Goal: Transaction & Acquisition: Download file/media

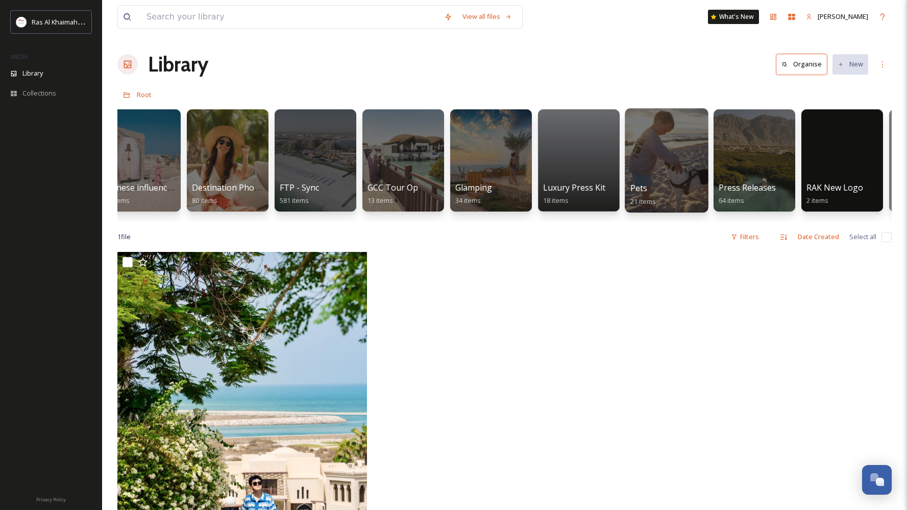
scroll to position [0, 1685]
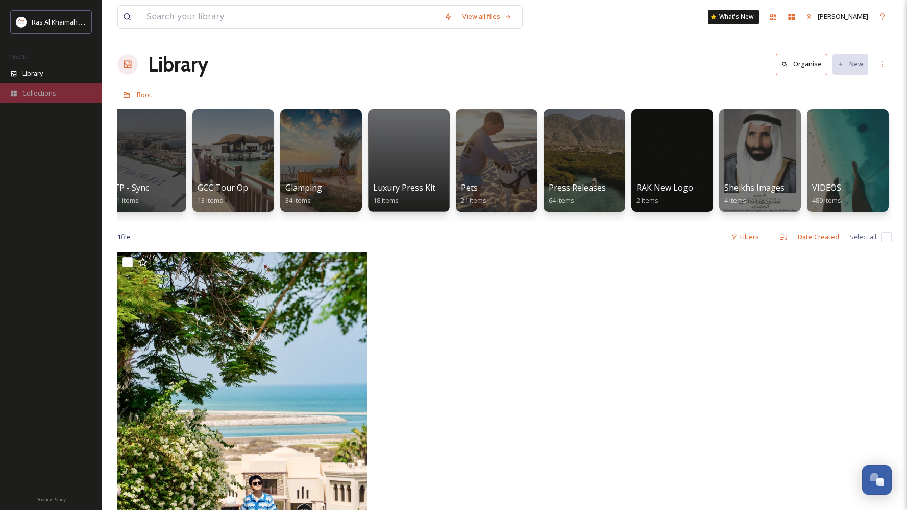
click at [22, 95] on span "Collections" at bounding box center [39, 93] width 34 height 10
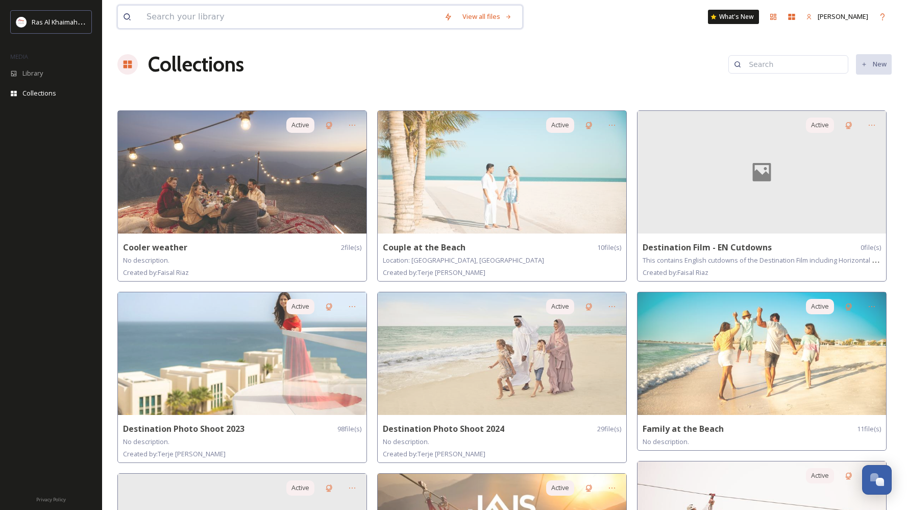
click at [351, 17] on input at bounding box center [290, 17] width 298 height 22
type input "honeymoon"
click at [613, 31] on div "honeymoon Search What's New [PERSON_NAME]" at bounding box center [504, 17] width 775 height 34
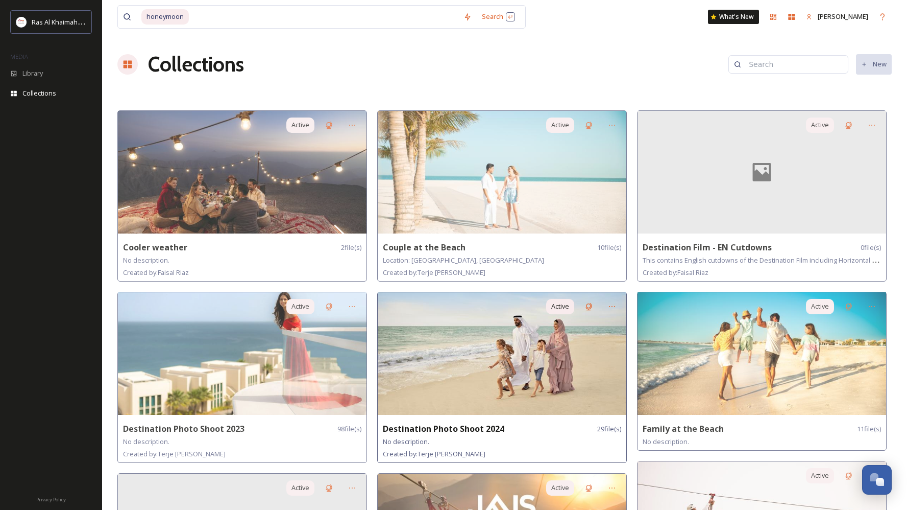
click at [415, 299] on img at bounding box center [502, 353] width 249 height 123
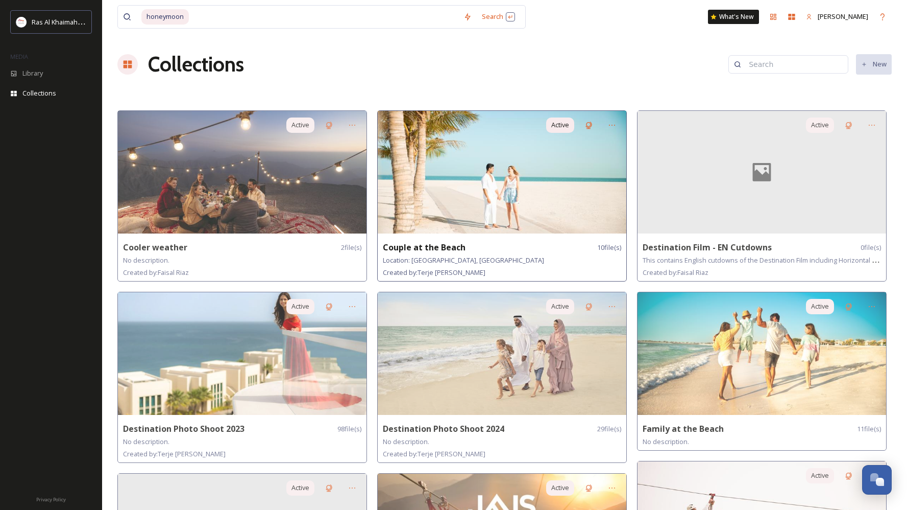
click at [449, 237] on div "Active Couple at the Beach 10 file(s) Location: [GEOGRAPHIC_DATA], [GEOGRAPHIC_…" at bounding box center [502, 195] width 250 height 171
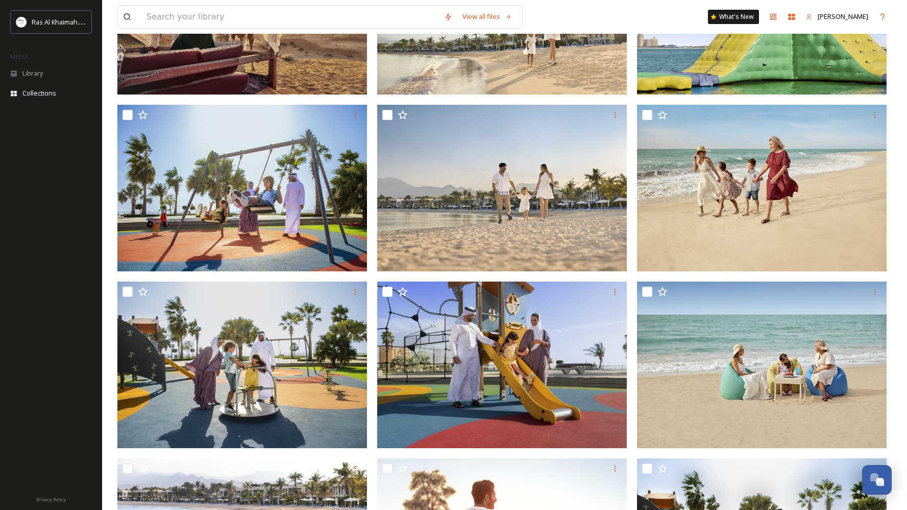
scroll to position [48, 0]
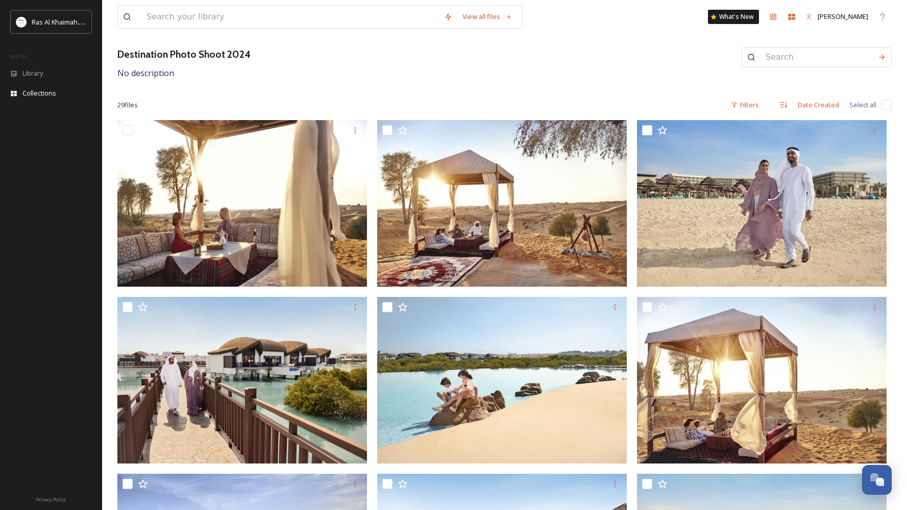
click at [37, 53] on div "MEDIA" at bounding box center [51, 56] width 102 height 13
click at [41, 78] on div "Library" at bounding box center [51, 73] width 102 height 20
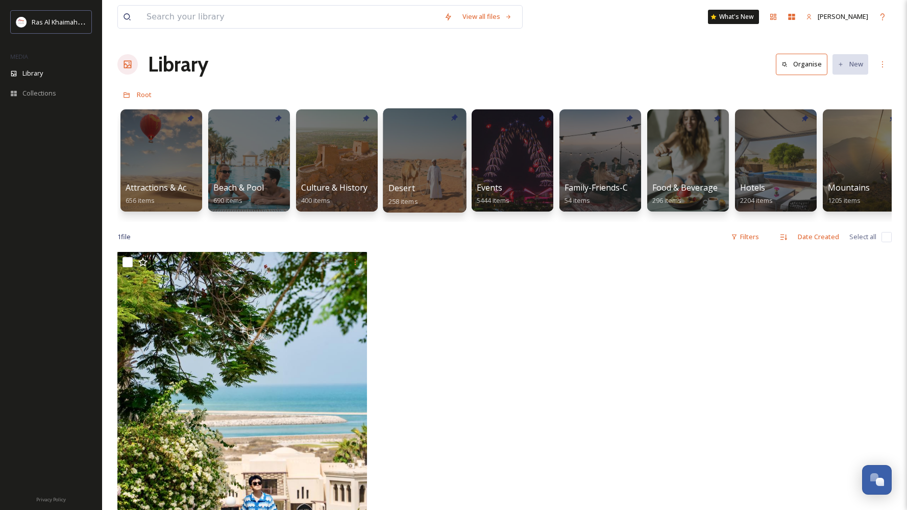
click at [446, 188] on div "Desert 258 items" at bounding box center [425, 195] width 73 height 26
click at [408, 190] on span "Desert" at bounding box center [402, 187] width 27 height 11
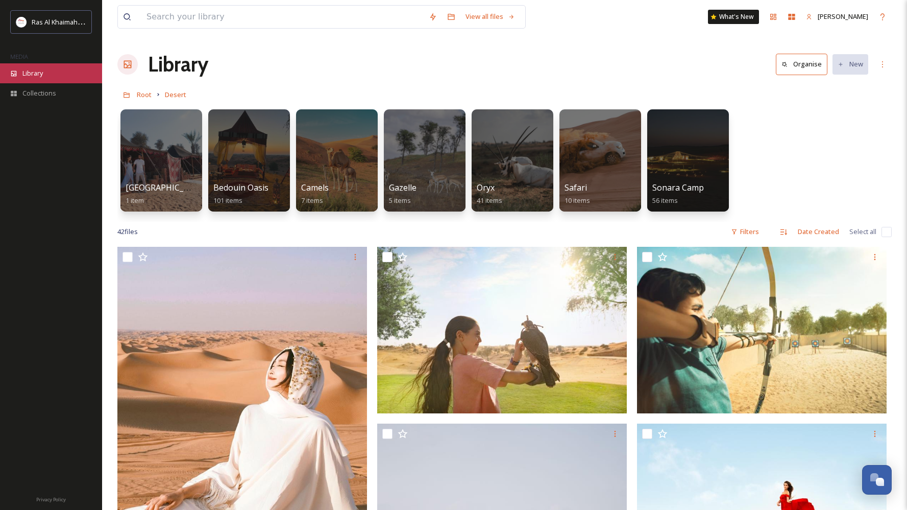
click at [26, 75] on span "Library" at bounding box center [32, 73] width 20 height 10
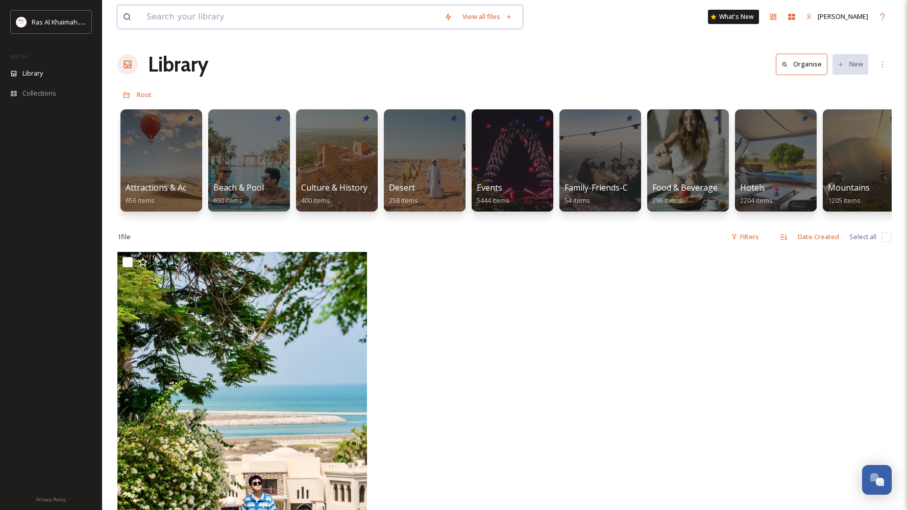
click at [331, 14] on input at bounding box center [290, 17] width 298 height 22
type input "couple"
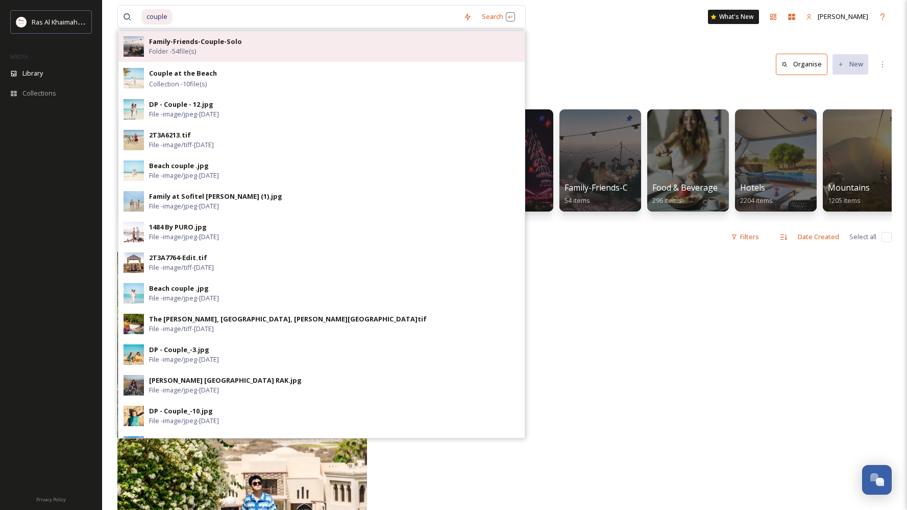
click at [227, 48] on div "Family-Friends-Couple-Solo Folder - 54 file(s)" at bounding box center [334, 46] width 371 height 19
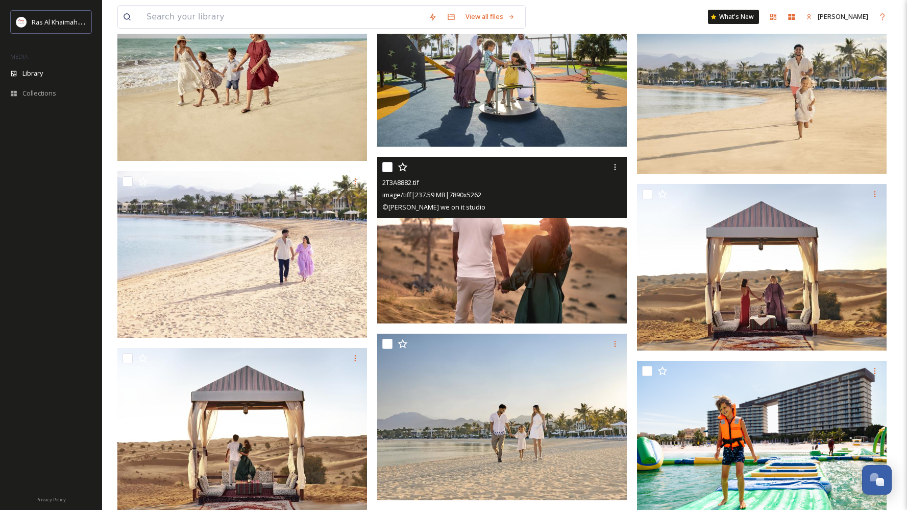
scroll to position [1926, 0]
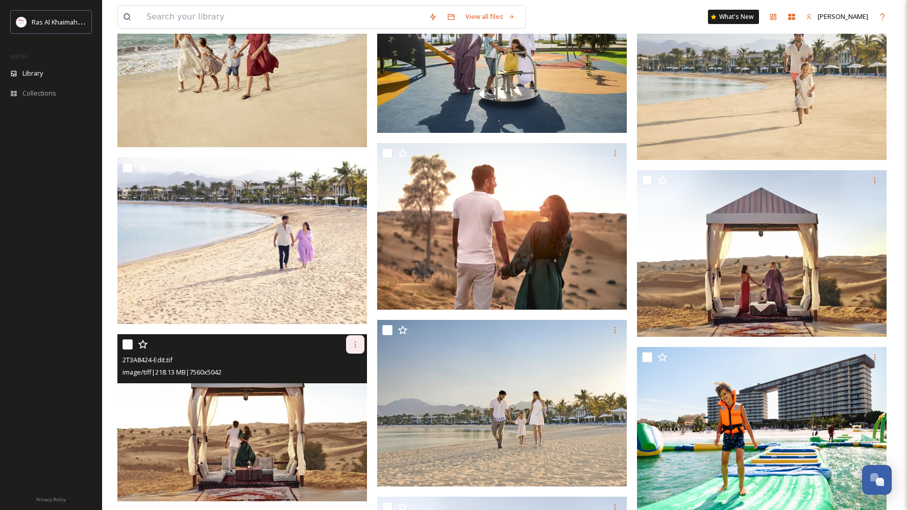
click at [357, 342] on icon at bounding box center [355, 344] width 8 height 8
click at [341, 385] on span "Download" at bounding box center [343, 387] width 31 height 10
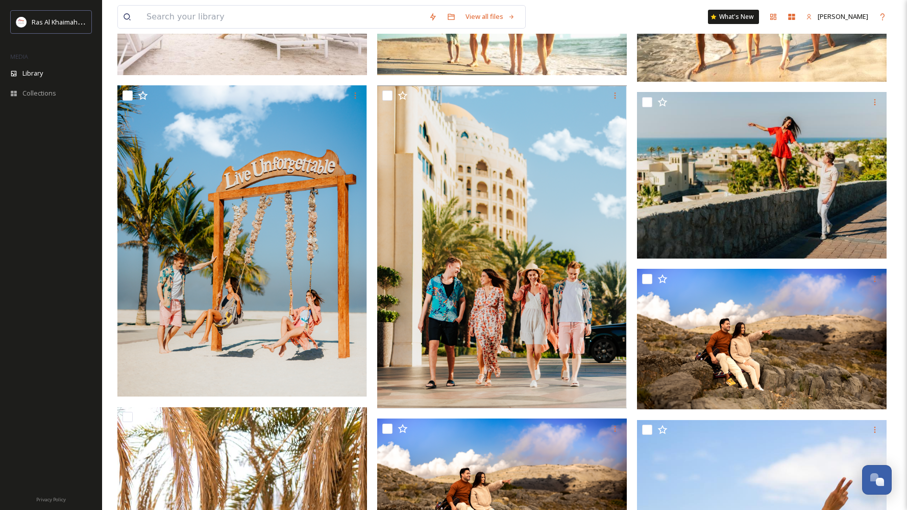
scroll to position [0, 0]
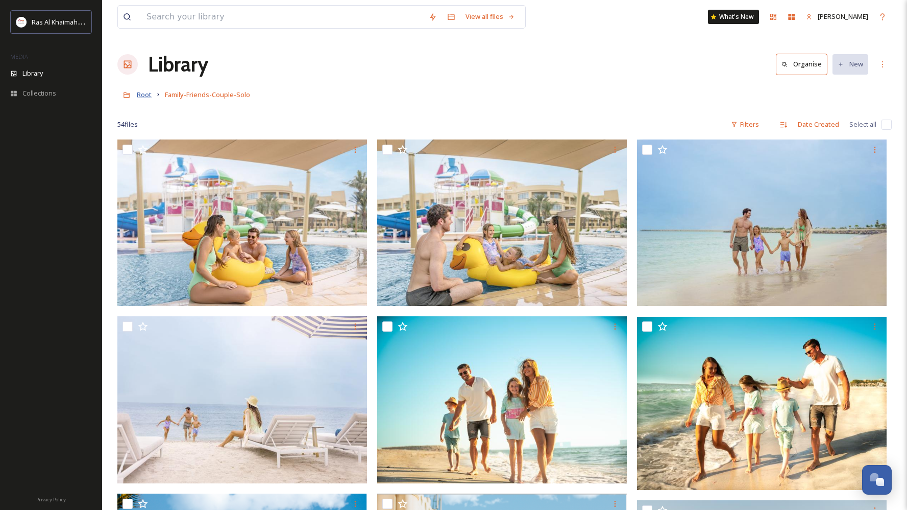
click at [145, 96] on span "Root" at bounding box center [144, 94] width 15 height 9
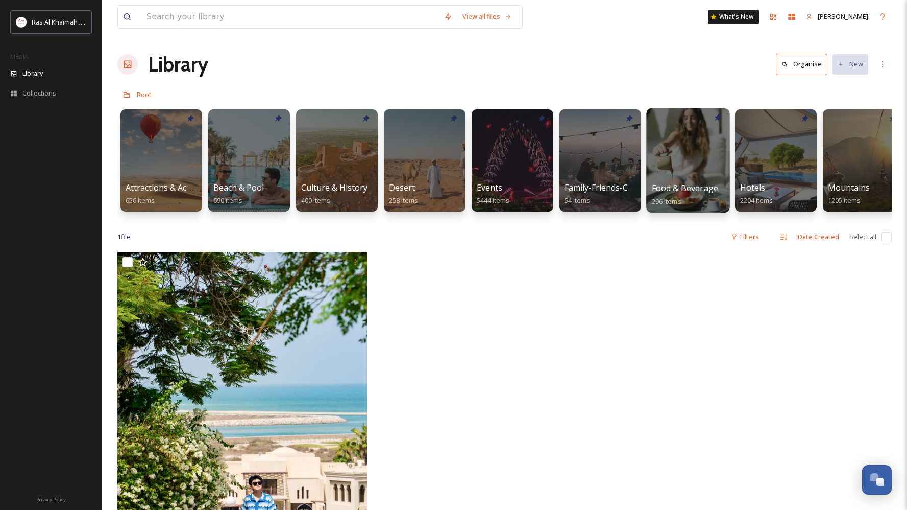
click at [671, 179] on div at bounding box center [688, 160] width 83 height 104
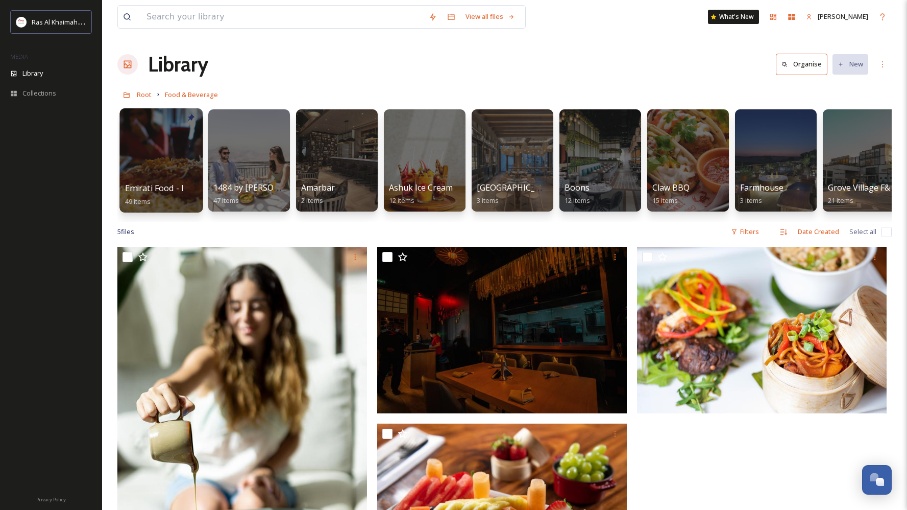
click at [160, 186] on span "Emirati Food - Images" at bounding box center [167, 187] width 85 height 11
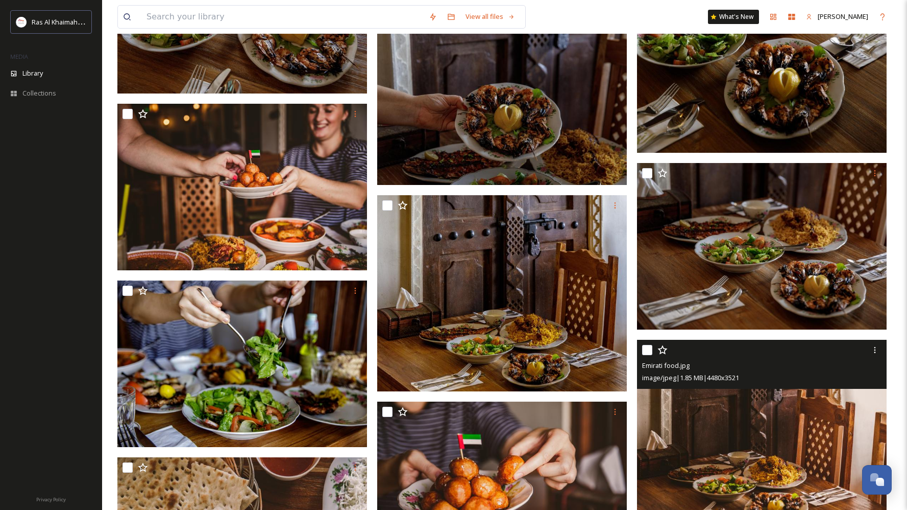
scroll to position [741, 0]
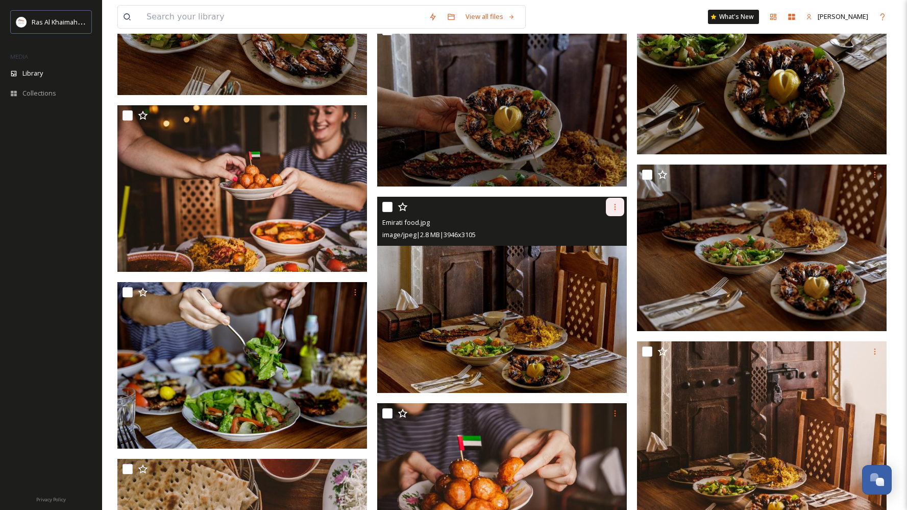
click at [615, 209] on icon at bounding box center [615, 207] width 8 height 8
click at [604, 247] on span "Download" at bounding box center [603, 249] width 31 height 10
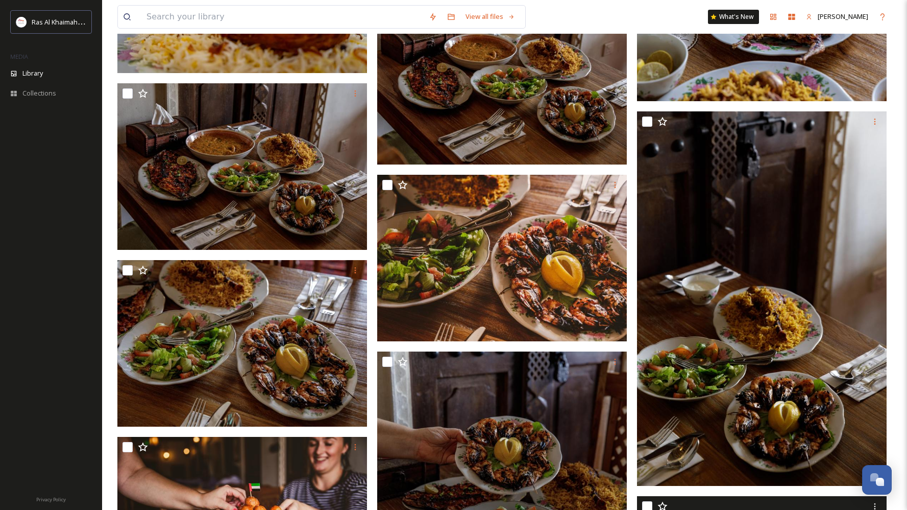
scroll to position [0, 0]
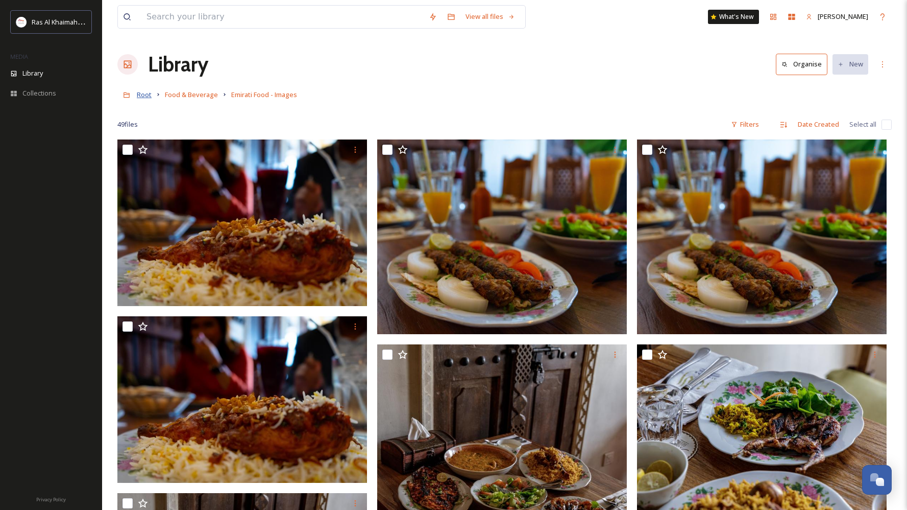
click at [142, 97] on span "Root" at bounding box center [144, 94] width 15 height 9
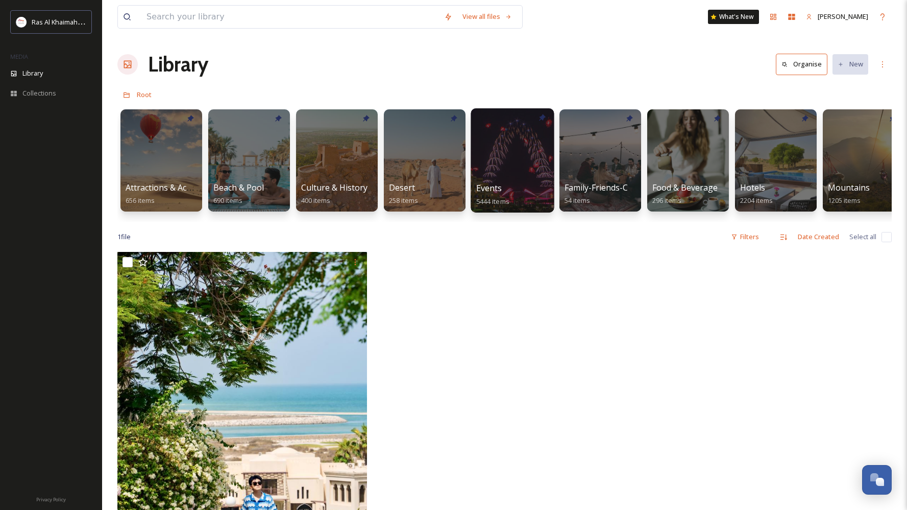
click at [482, 183] on span "Events" at bounding box center [489, 187] width 26 height 11
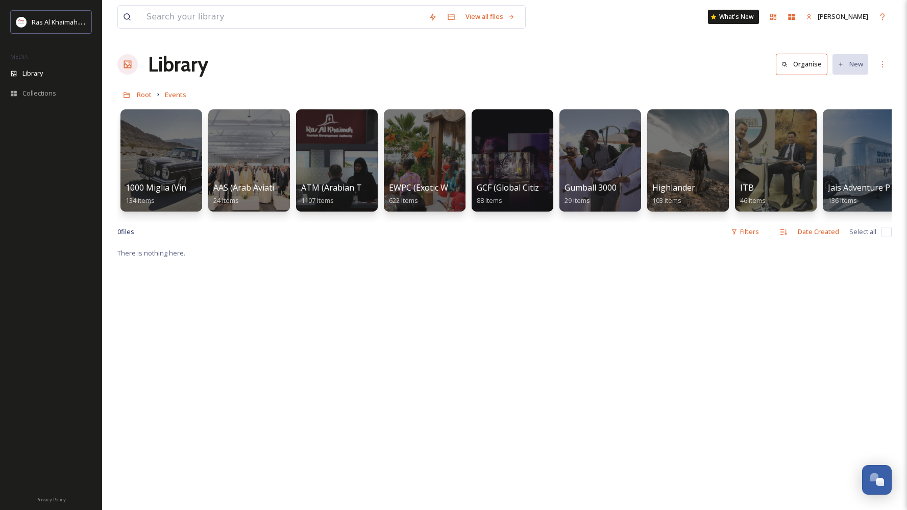
click at [59, 119] on div at bounding box center [51, 302] width 102 height 369
click at [152, 93] on div "Root Events" at bounding box center [504, 94] width 775 height 19
click at [143, 95] on span "Root" at bounding box center [144, 94] width 15 height 9
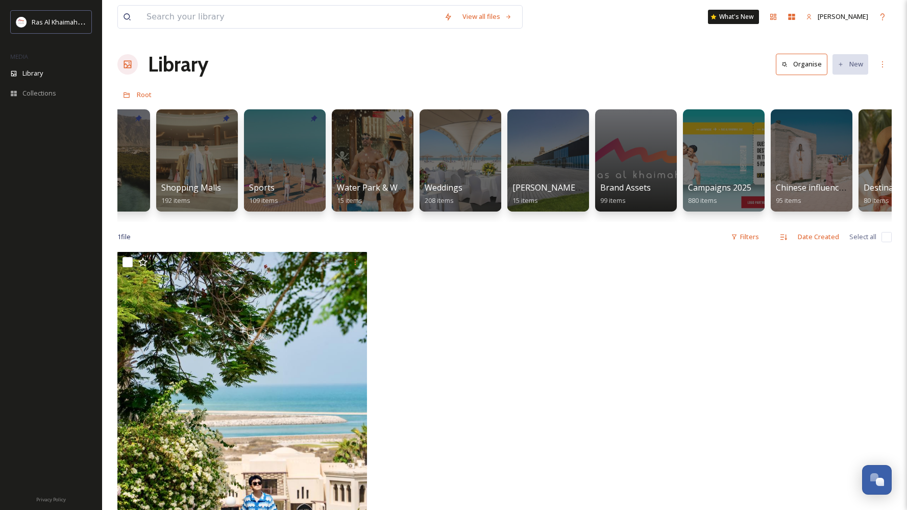
scroll to position [0, 842]
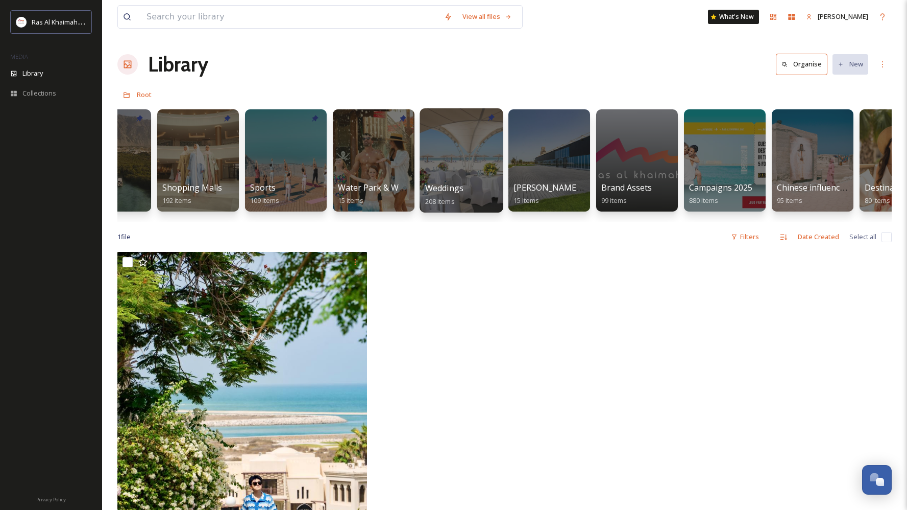
click at [463, 149] on div at bounding box center [461, 160] width 83 height 104
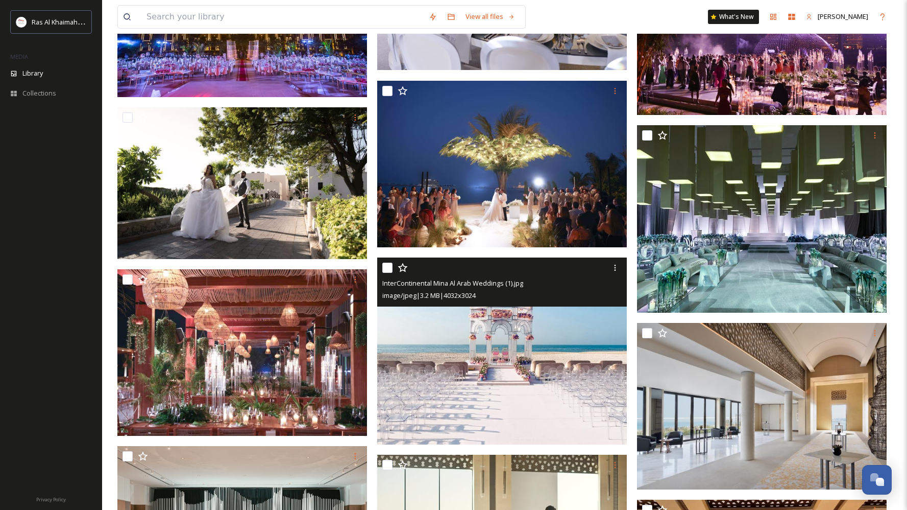
scroll to position [1995, 0]
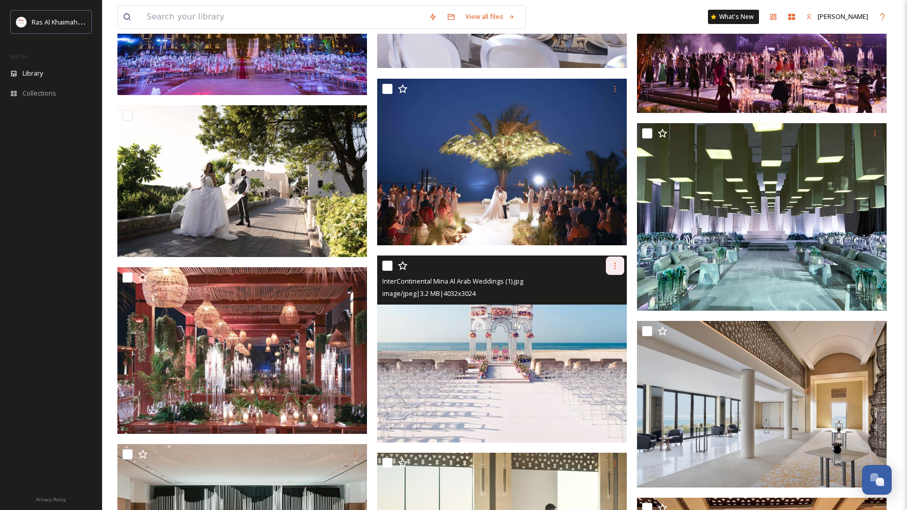
click at [612, 267] on icon at bounding box center [615, 265] width 8 height 8
click at [599, 309] on span "Download" at bounding box center [603, 308] width 31 height 10
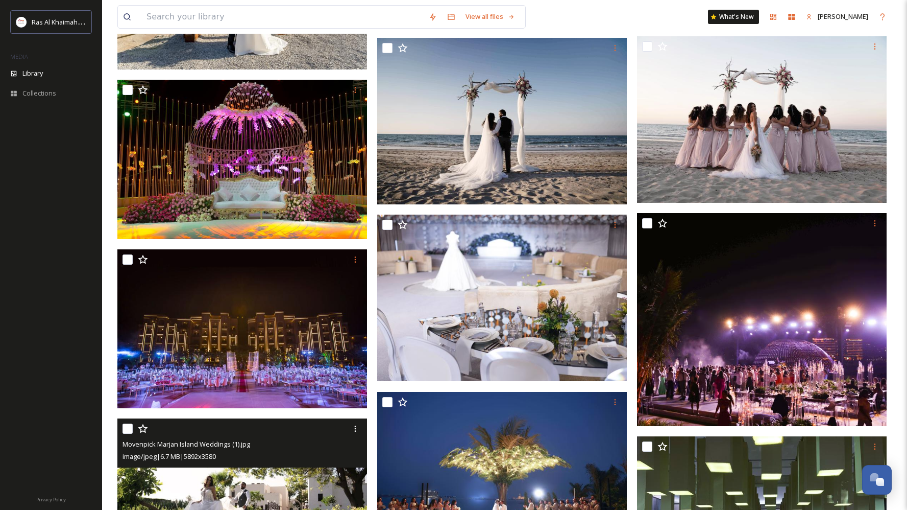
scroll to position [0, 0]
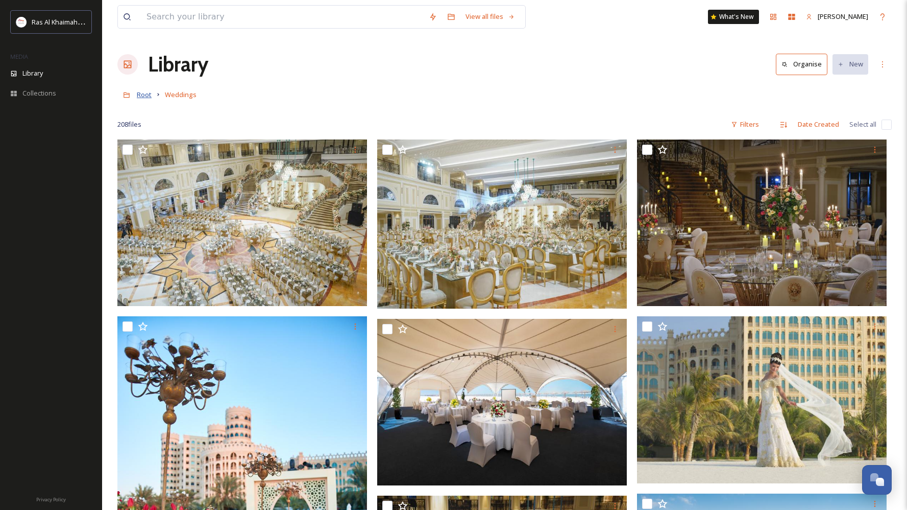
click at [140, 96] on span "Root" at bounding box center [144, 94] width 15 height 9
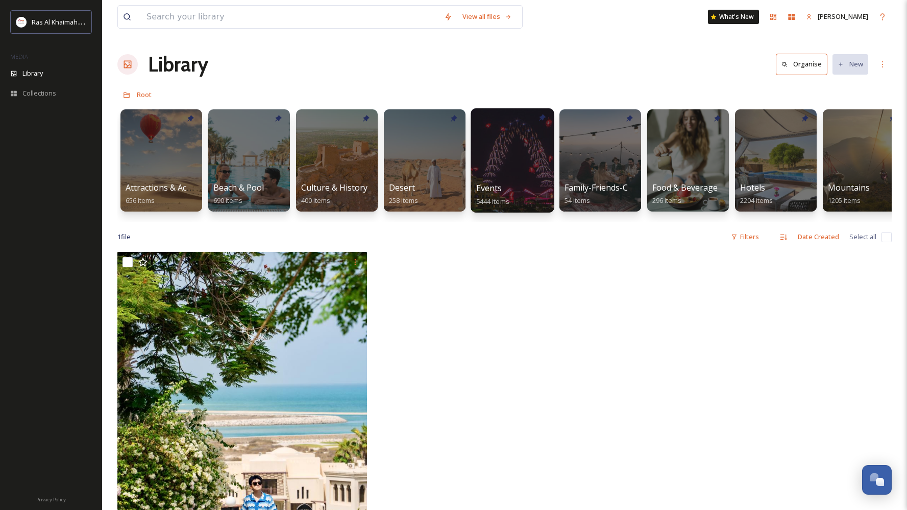
click at [509, 203] on span "5444 items" at bounding box center [492, 200] width 33 height 9
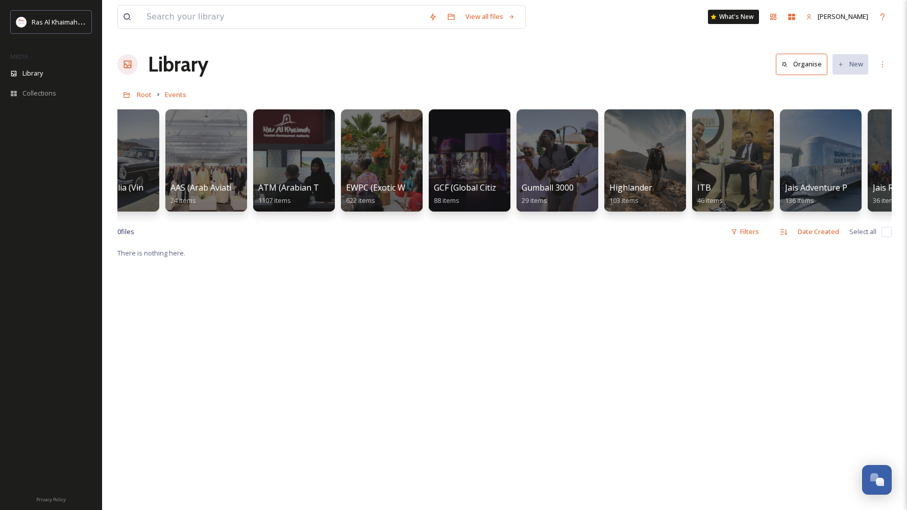
scroll to position [0, 36]
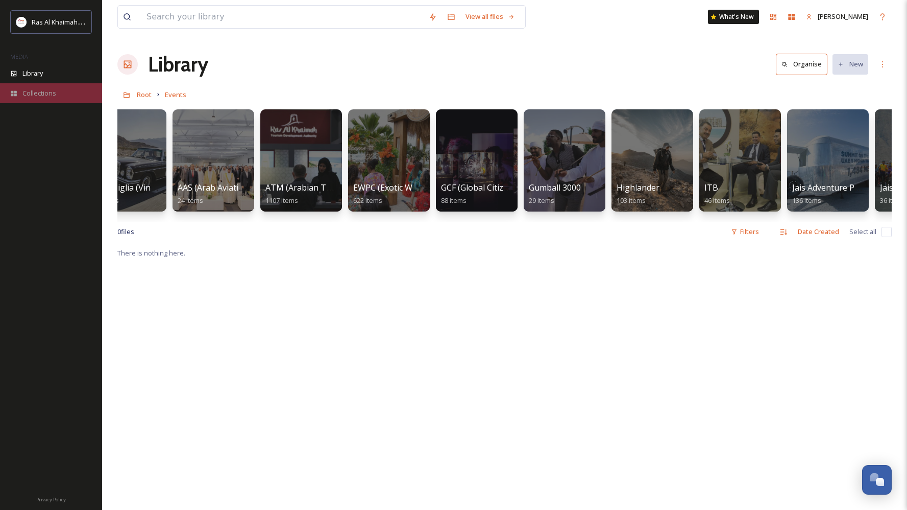
click at [47, 88] on span "Collections" at bounding box center [39, 93] width 34 height 10
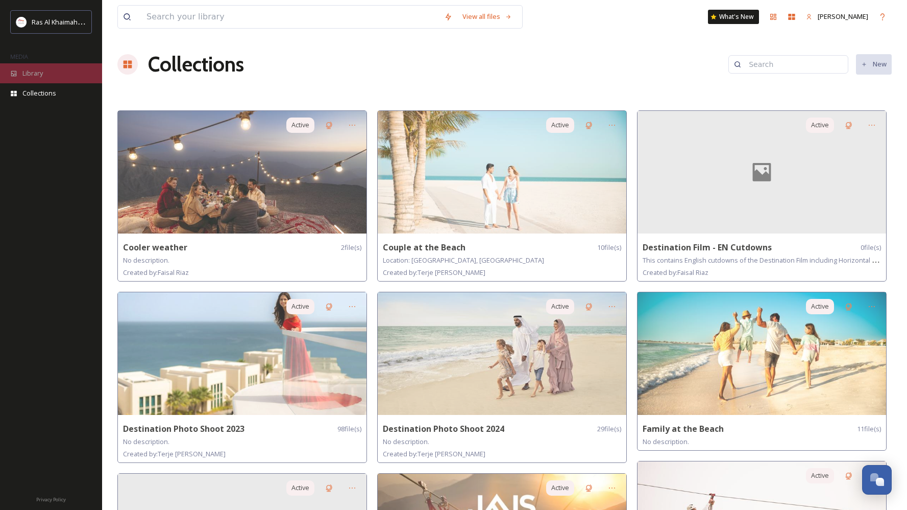
click at [44, 63] on div "Library" at bounding box center [51, 73] width 102 height 20
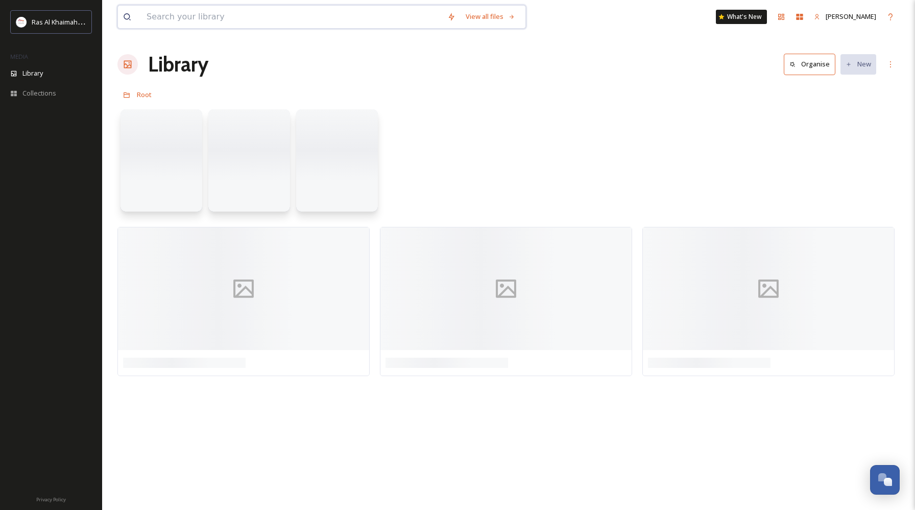
click at [242, 14] on input at bounding box center [291, 17] width 301 height 22
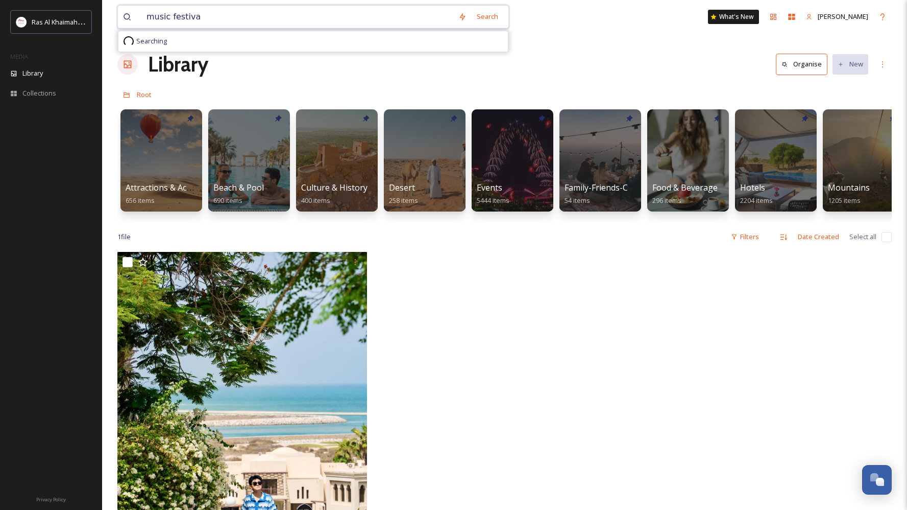
type input "music festival"
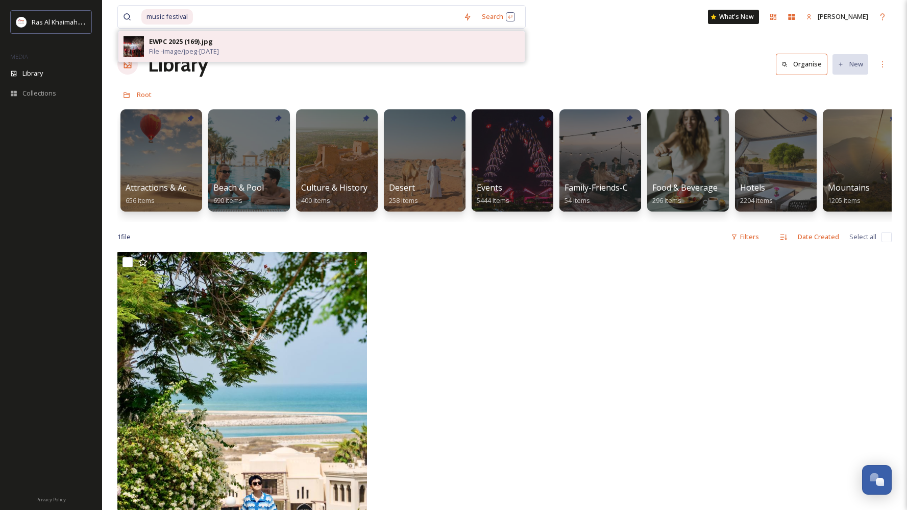
click at [202, 46] on span "File - image/jpeg - [DATE]" at bounding box center [184, 51] width 70 height 10
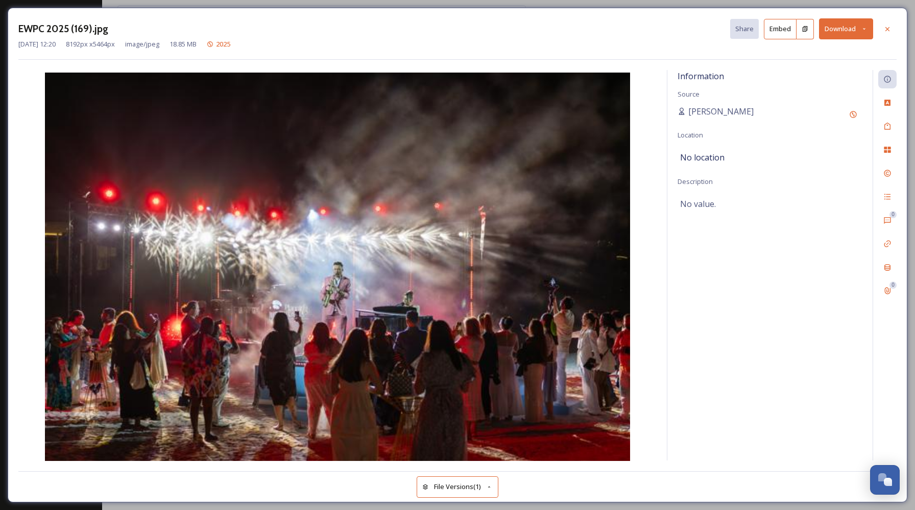
click at [867, 28] on icon at bounding box center [864, 29] width 7 height 7
click at [850, 59] on div "Download Original (8192 x 5464)" at bounding box center [819, 52] width 107 height 20
click at [885, 32] on icon at bounding box center [887, 29] width 8 height 8
click at [888, 29] on icon at bounding box center [887, 29] width 8 height 8
click at [889, 27] on icon at bounding box center [887, 29] width 8 height 8
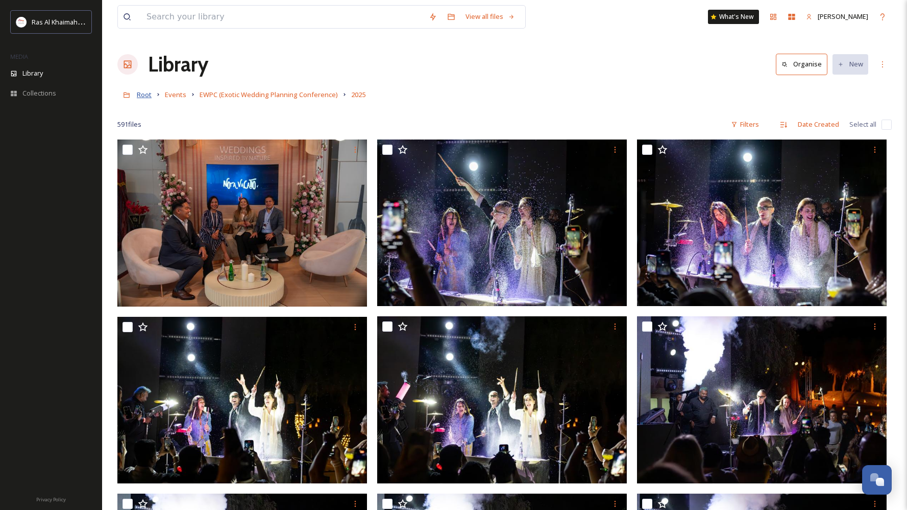
click at [146, 93] on span "Root" at bounding box center [144, 94] width 15 height 9
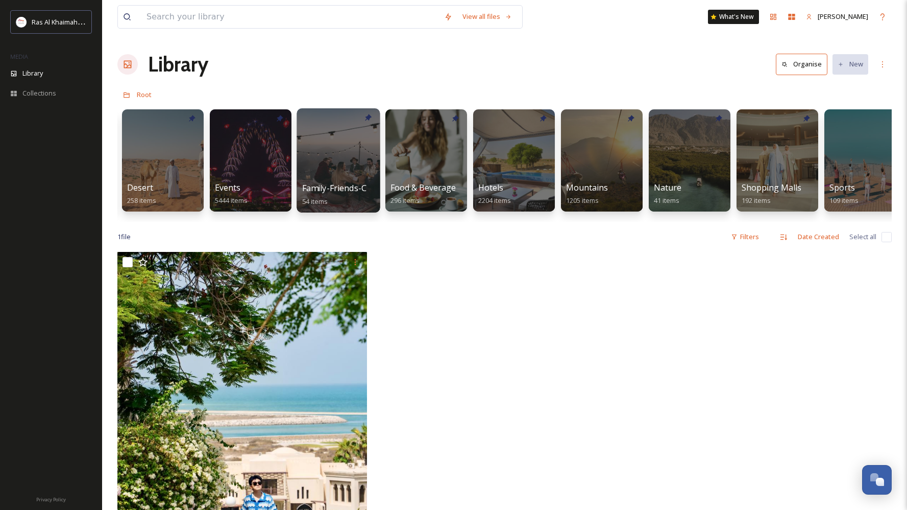
scroll to position [0, 258]
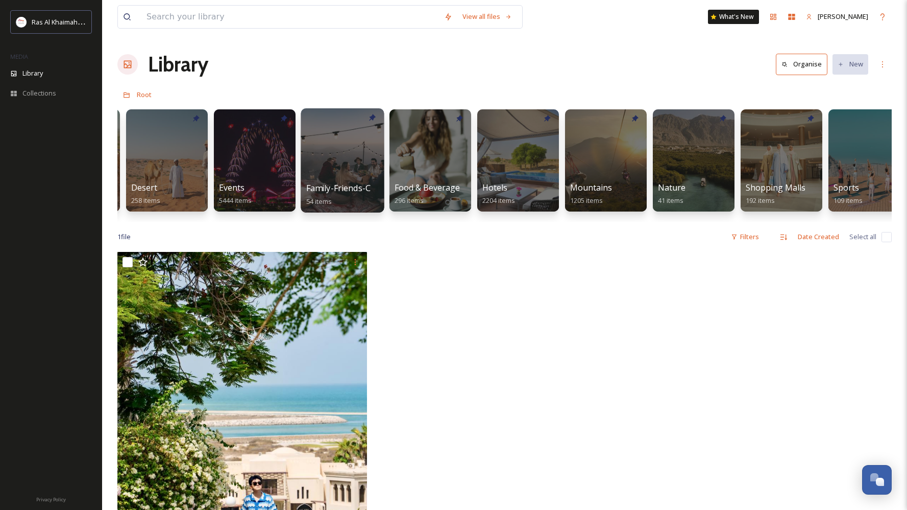
click at [338, 189] on span "Family-Friends-Couple-Solo" at bounding box center [359, 187] width 107 height 11
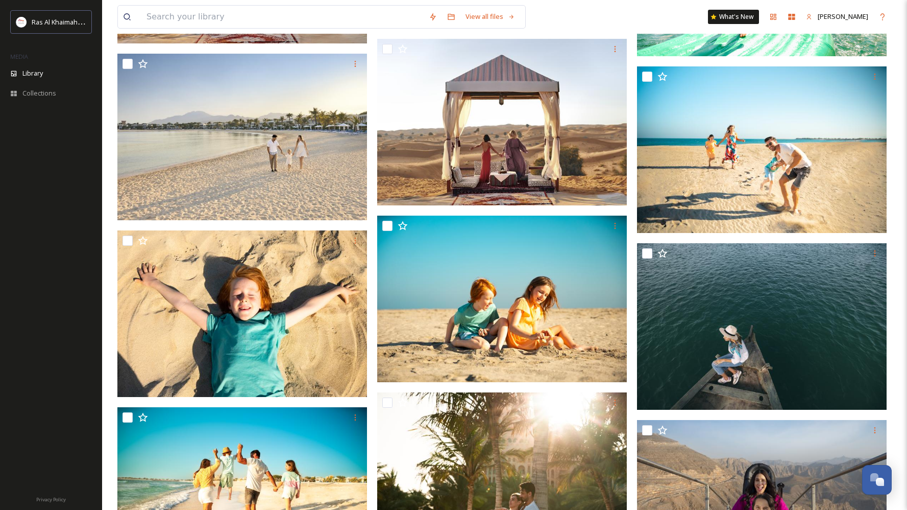
scroll to position [2380, 0]
